Goal: Complete application form

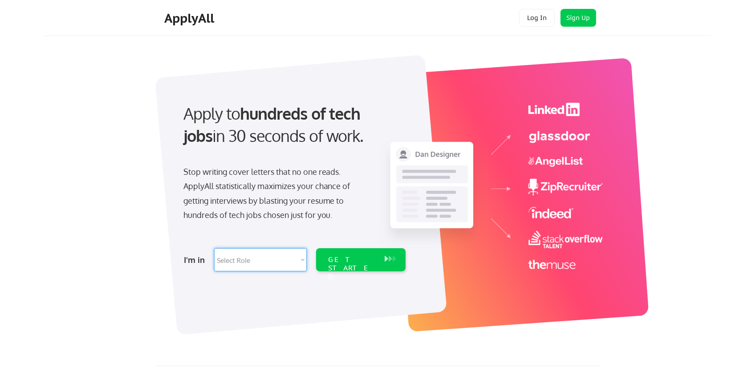
select select ""engineering""
click at [214, 249] on select "Select Role Software Engineering Product Management Customer Success Sales UI/U…" at bounding box center [260, 260] width 93 height 23
select select ""engineering""
click at [363, 264] on div "GET STARTED" at bounding box center [353, 269] width 48 height 26
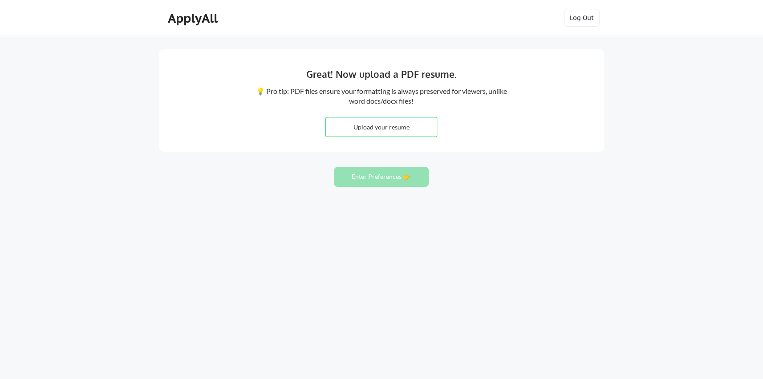
click at [390, 130] on input "file" at bounding box center [381, 127] width 111 height 19
